Goal: Complete application form

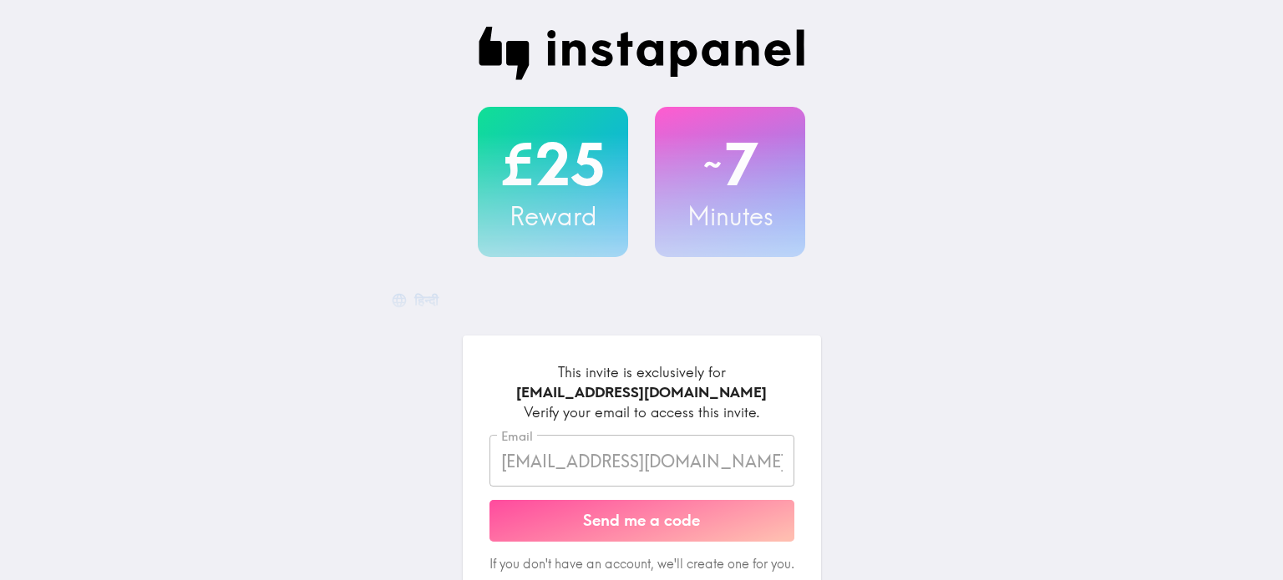
click at [657, 524] on button "Send me a code" at bounding box center [641, 521] width 305 height 42
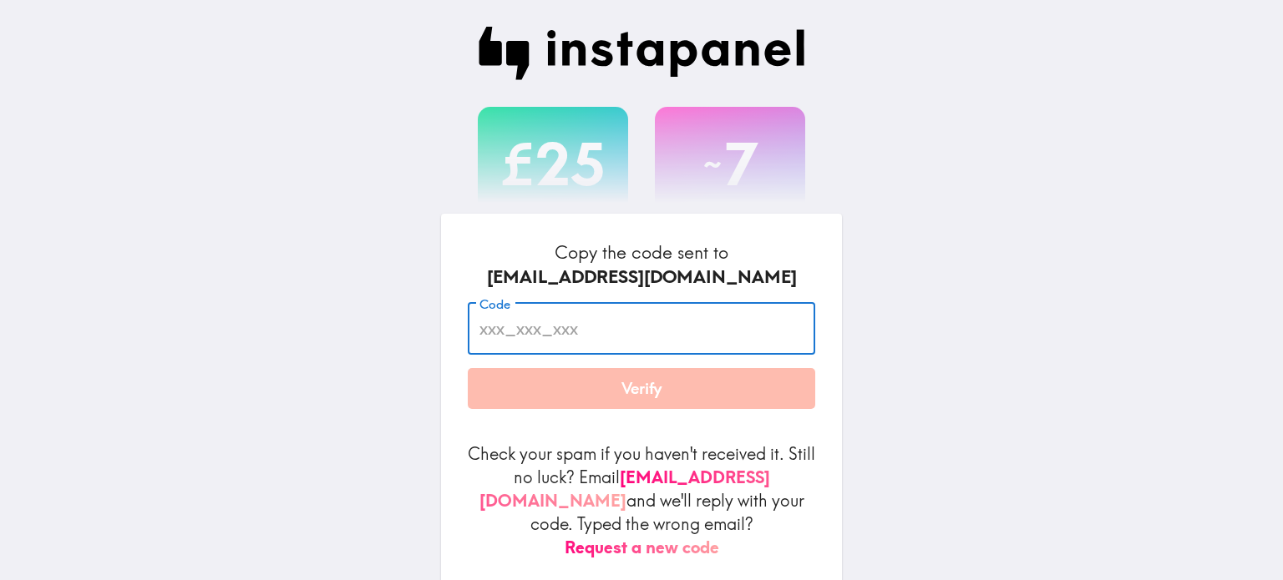
click at [494, 343] on input "Code" at bounding box center [641, 329] width 347 height 52
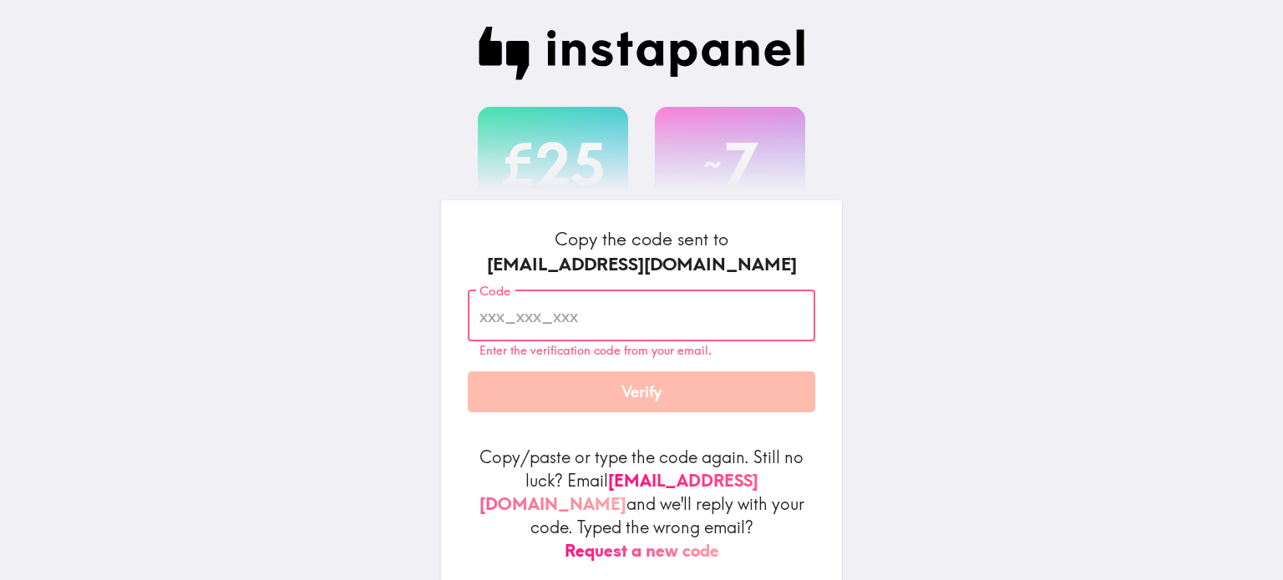
click at [518, 335] on input "Code" at bounding box center [641, 316] width 347 height 52
paste input "mLd_rD8_Dee"
type input "mLd_rD8_Dee"
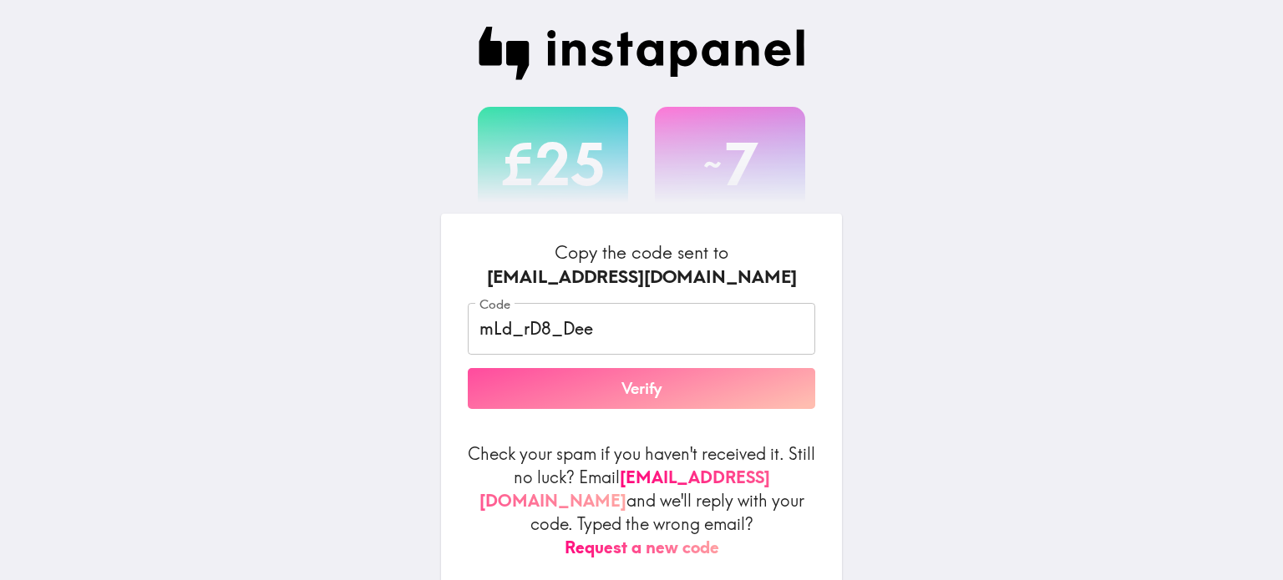
click at [615, 407] on button "Verify" at bounding box center [641, 389] width 347 height 42
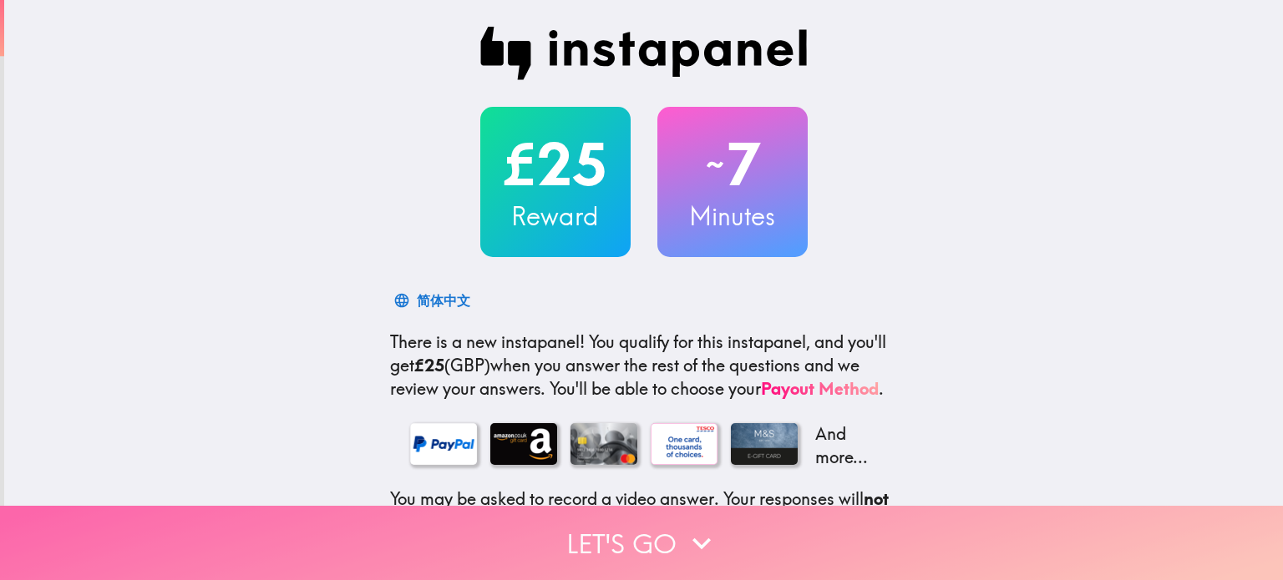
click at [628, 529] on button "Let's go" at bounding box center [641, 543] width 1283 height 74
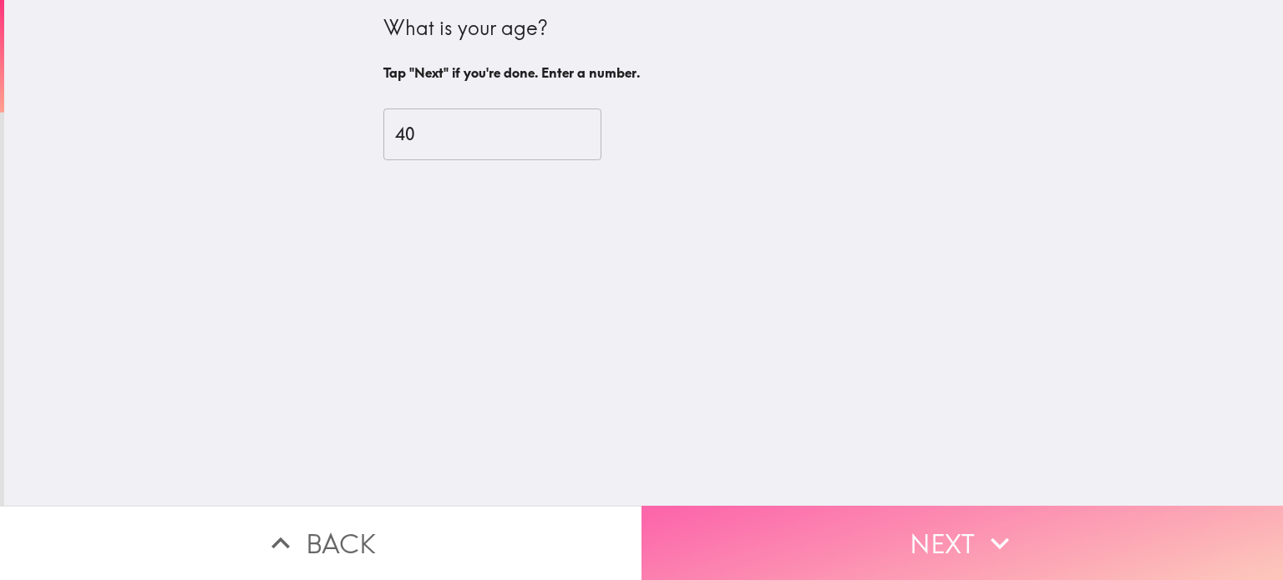
click at [936, 521] on button "Next" at bounding box center [961, 543] width 641 height 74
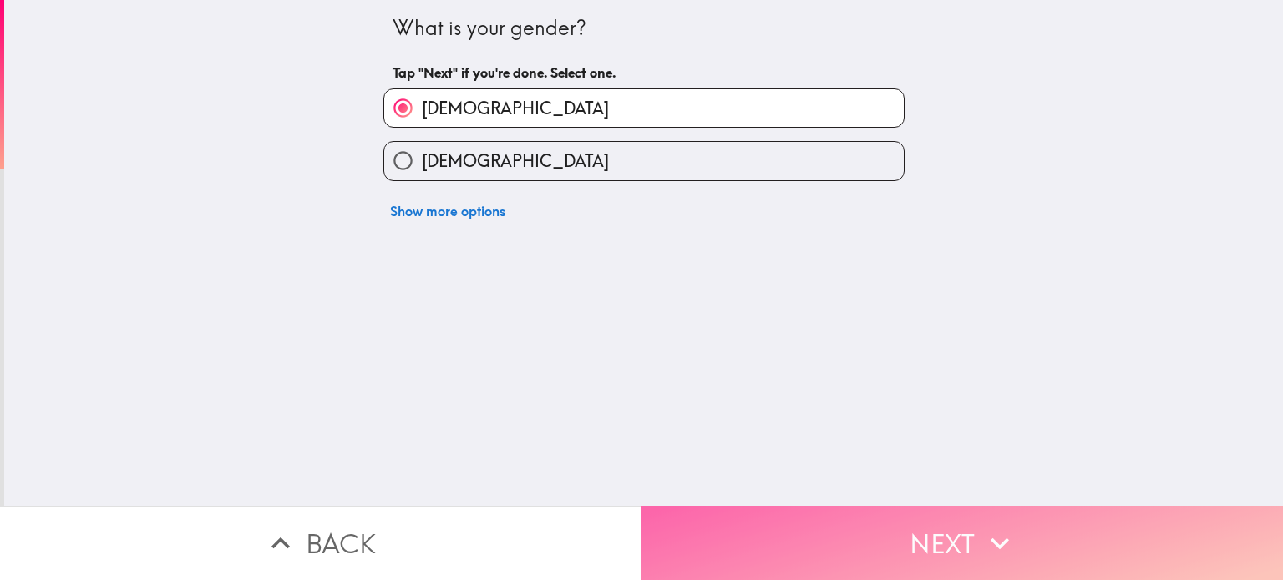
click at [936, 521] on button "Next" at bounding box center [961, 543] width 641 height 74
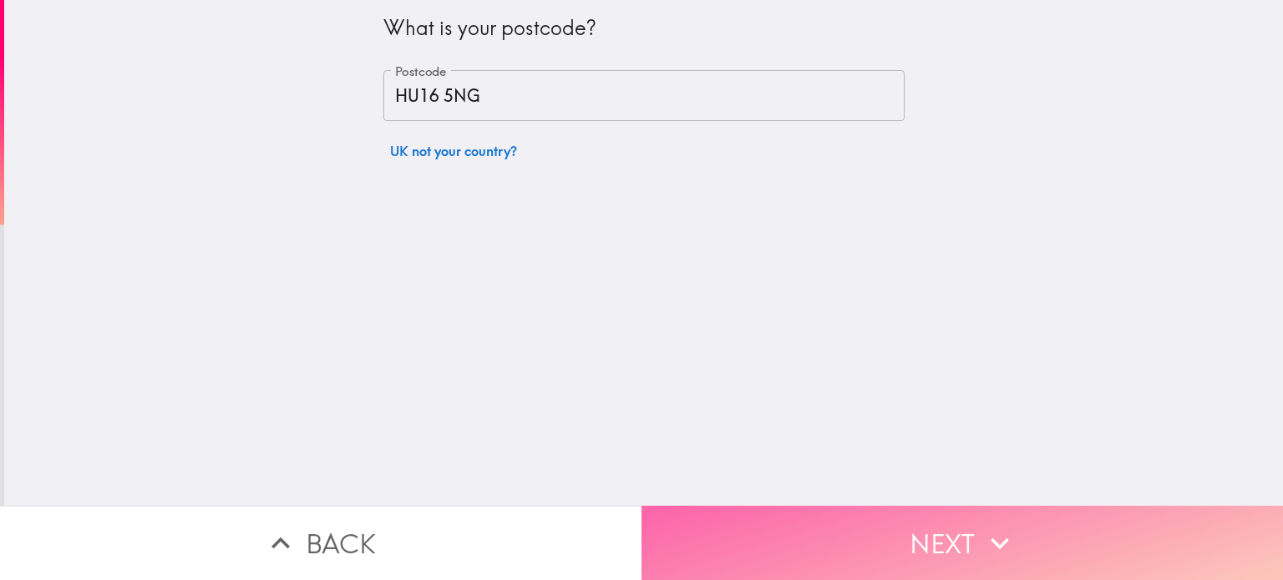
click at [936, 521] on button "Next" at bounding box center [961, 543] width 641 height 74
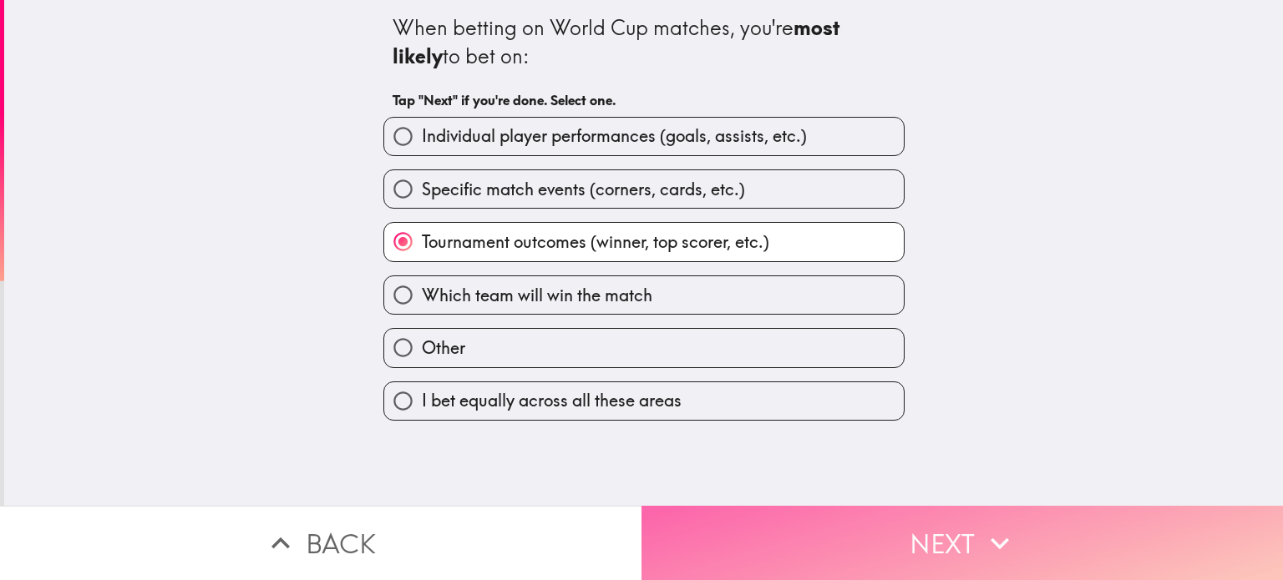
click at [936, 521] on button "Next" at bounding box center [961, 543] width 641 height 74
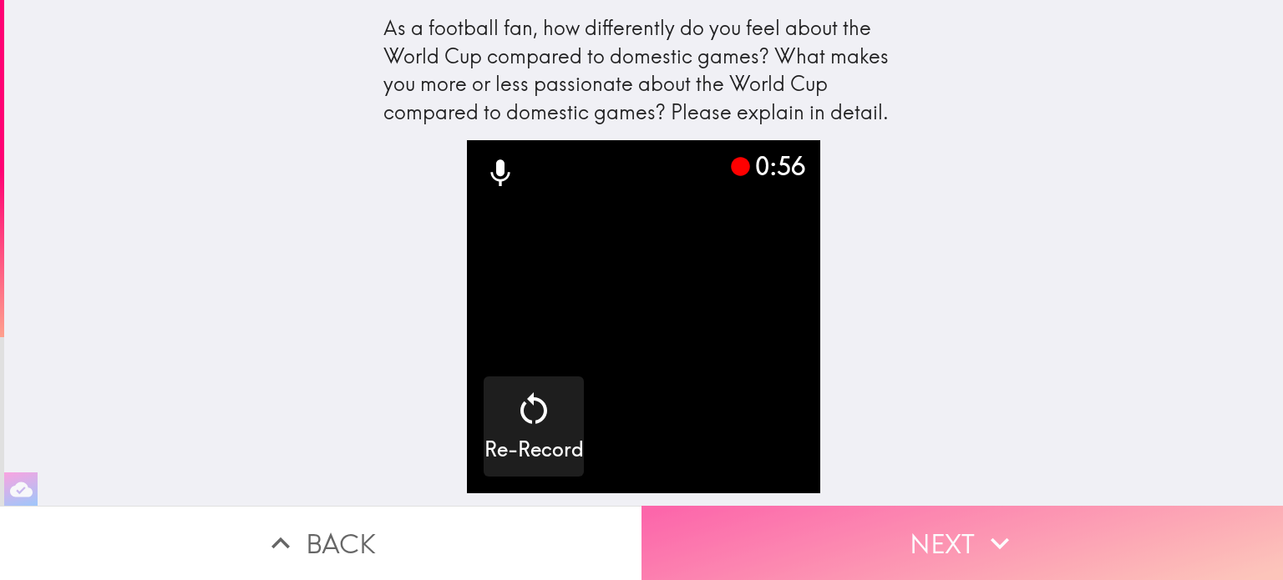
click at [920, 521] on button "Next" at bounding box center [961, 543] width 641 height 74
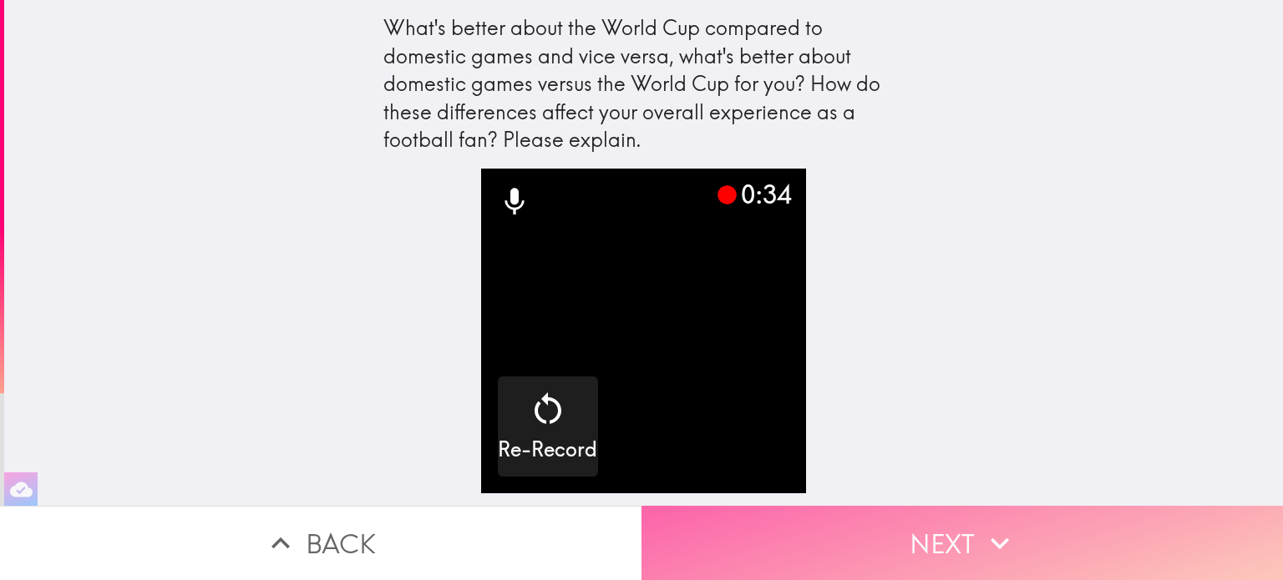
click at [1003, 526] on icon "button" at bounding box center [999, 543] width 37 height 37
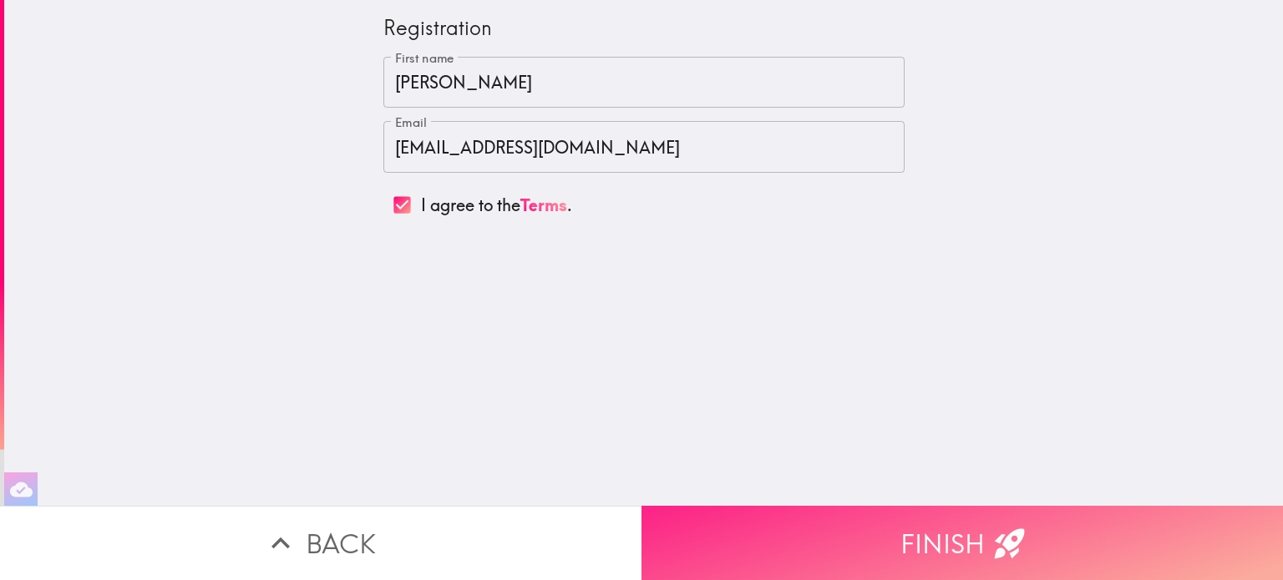
click at [931, 538] on button "Finish" at bounding box center [961, 543] width 641 height 74
